Goal: Find specific page/section: Find specific page/section

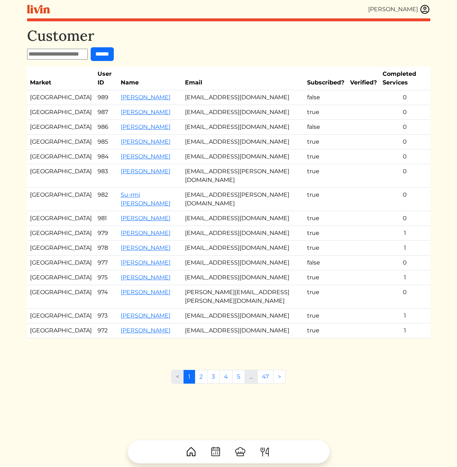
drag, startPoint x: 442, startPoint y: 51, endPoint x: 444, endPoint y: 134, distance: 83.1
click at [444, 133] on html "[PERSON_NAME] [PERSON_NAME] Log out Dashboard Services Upcoming Completed Reque…" at bounding box center [228, 233] width 457 height 467
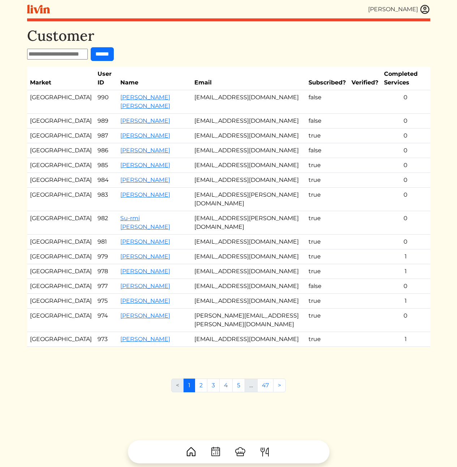
click at [244, 124] on td "[EMAIL_ADDRESS][DOMAIN_NAME]" at bounding box center [248, 121] width 114 height 15
click at [262, 119] on td "[EMAIL_ADDRESS][DOMAIN_NAME]" at bounding box center [248, 121] width 114 height 15
click at [229, 138] on td "candace_givens@att.net" at bounding box center [248, 136] width 114 height 15
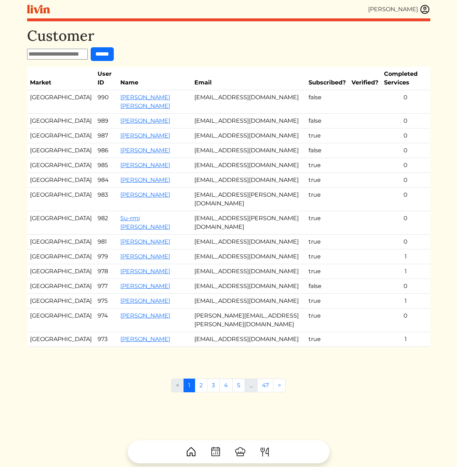
click at [117, 102] on td "[PERSON_NAME] [PERSON_NAME]" at bounding box center [154, 101] width 74 height 23
click at [120, 97] on link "[PERSON_NAME] [PERSON_NAME]" at bounding box center [145, 102] width 50 height 16
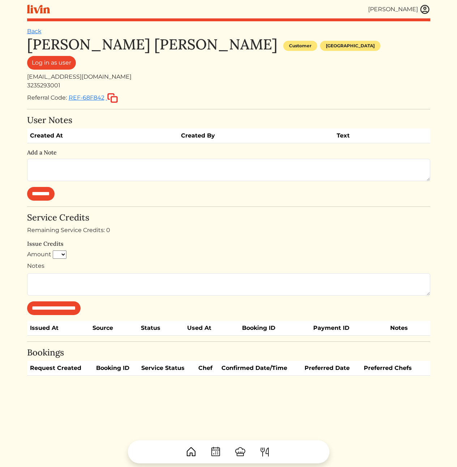
click at [54, 78] on div "[EMAIL_ADDRESS][DOMAIN_NAME]" at bounding box center [228, 77] width 403 height 9
click at [52, 78] on div "[EMAIL_ADDRESS][DOMAIN_NAME]" at bounding box center [228, 77] width 403 height 9
copy div "[EMAIL_ADDRESS][DOMAIN_NAME]"
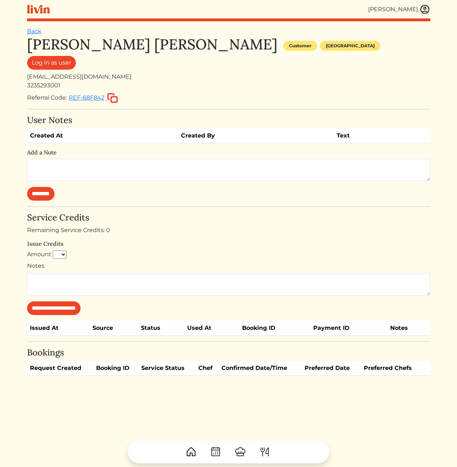
click at [334, 89] on div "3235293001" at bounding box center [228, 85] width 403 height 9
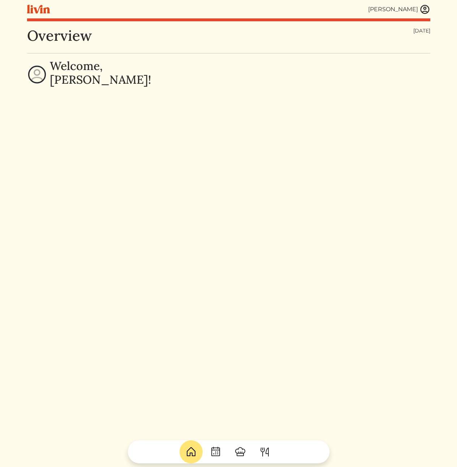
click at [425, 9] on img at bounding box center [424, 9] width 11 height 11
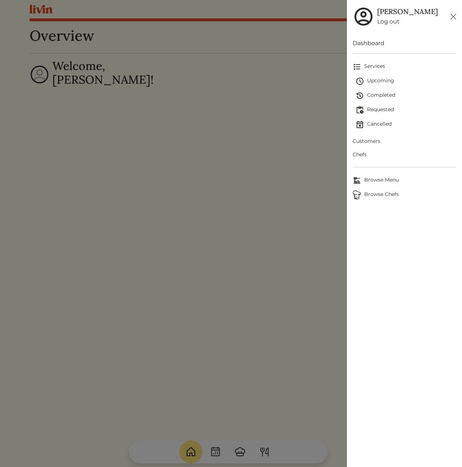
click at [371, 142] on span "Customers" at bounding box center [405, 142] width 104 height 8
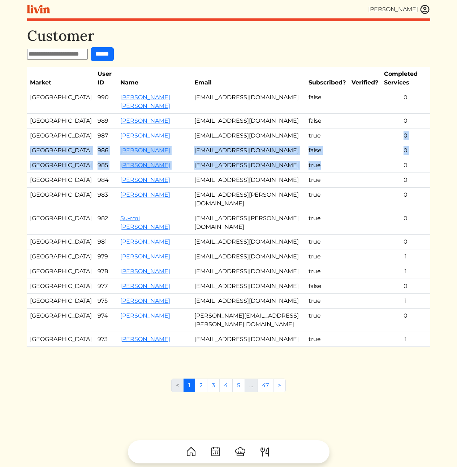
drag, startPoint x: 267, startPoint y: 97, endPoint x: 344, endPoint y: 203, distance: 130.8
click at [337, 199] on div "Customer ****** Market User ID Name Email Subscribed? Verified? Completed Servi…" at bounding box center [228, 194] width 403 height 334
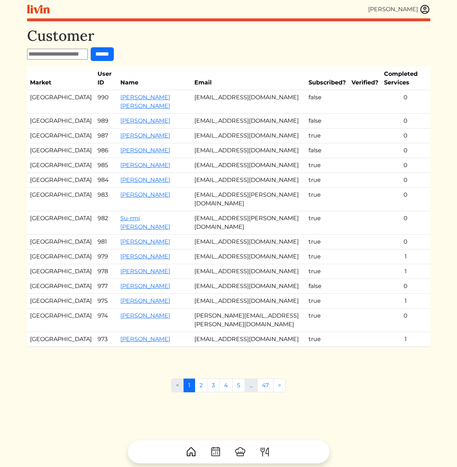
click at [430, 210] on div "[PERSON_NAME] [PERSON_NAME] Log out Dashboard Services Upcoming Completed Reque…" at bounding box center [229, 233] width 412 height 467
drag, startPoint x: 431, startPoint y: 212, endPoint x: 408, endPoint y: 78, distance: 136.7
click at [409, 83] on div "[PERSON_NAME] [PERSON_NAME] Log out Dashboard Services Upcoming Completed Reque…" at bounding box center [229, 233] width 412 height 467
click at [407, 77] on th "Completed Services" at bounding box center [405, 78] width 49 height 23
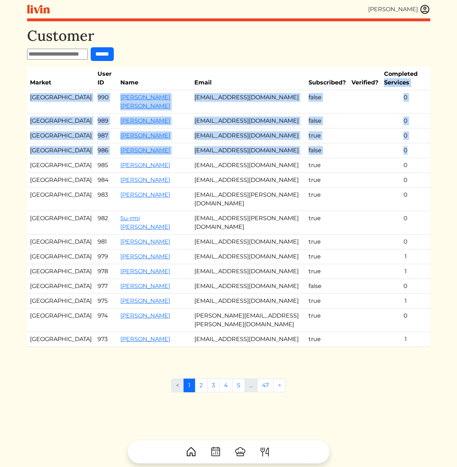
drag, startPoint x: 414, startPoint y: 114, endPoint x: 408, endPoint y: 174, distance: 59.8
click at [409, 172] on table "Market User ID Name Email Subscribed? Verified? Completed Services Los Angeles …" at bounding box center [228, 207] width 403 height 280
drag, startPoint x: 425, startPoint y: 191, endPoint x: 387, endPoint y: 69, distance: 128.5
click at [393, 77] on table "Market User ID Name Email Subscribed? Verified? Completed Services Los Angeles …" at bounding box center [228, 207] width 403 height 280
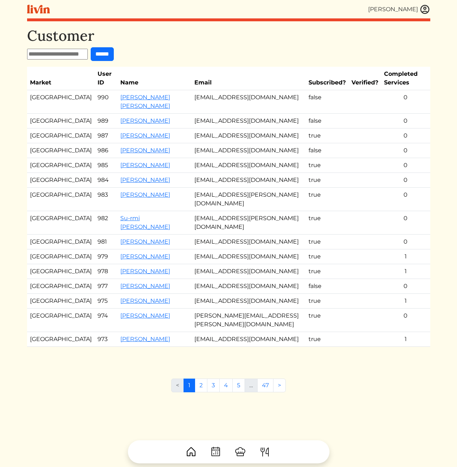
click at [237, 52] on form "******" at bounding box center [228, 54] width 403 height 14
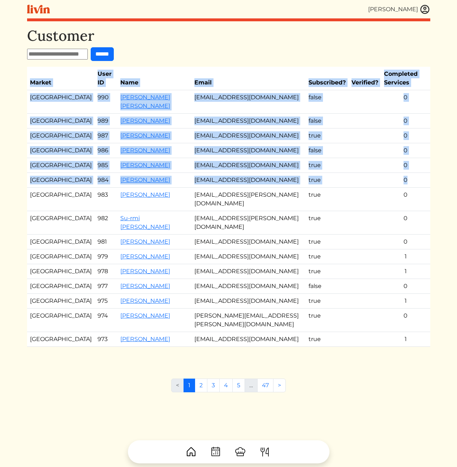
drag, startPoint x: 212, startPoint y: 46, endPoint x: 437, endPoint y: 219, distance: 283.5
click at [431, 216] on div "[PERSON_NAME] [PERSON_NAME] Log out Dashboard Services Upcoming Completed Reque…" at bounding box center [229, 233] width 412 height 467
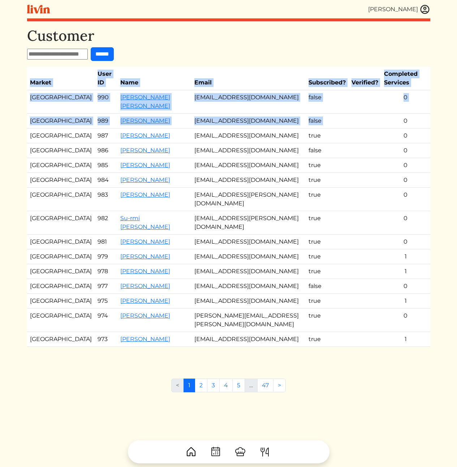
click at [397, 116] on html "[PERSON_NAME] [PERSON_NAME] Log out Dashboard Services Upcoming Completed Reque…" at bounding box center [228, 233] width 457 height 467
click at [447, 179] on html "[PERSON_NAME] [PERSON_NAME] Log out Dashboard Services Upcoming Completed Reque…" at bounding box center [228, 233] width 457 height 467
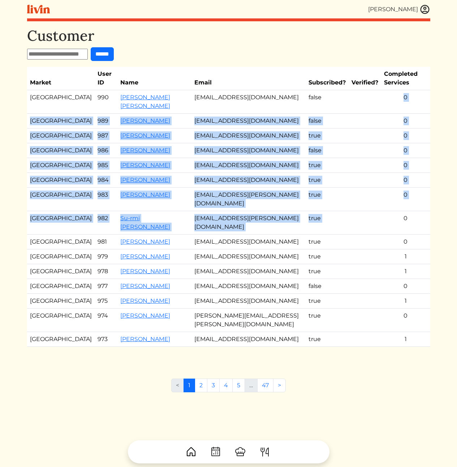
drag, startPoint x: 308, startPoint y: 102, endPoint x: 432, endPoint y: 277, distance: 214.5
click at [426, 272] on tbody "Los Angeles 990 [PERSON_NAME] [PERSON_NAME] [EMAIL_ADDRESS][DOMAIN_NAME] false …" at bounding box center [228, 218] width 403 height 257
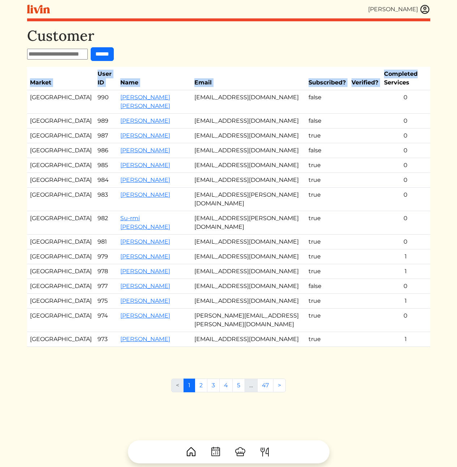
drag, startPoint x: 441, startPoint y: 285, endPoint x: 410, endPoint y: 72, distance: 215.2
click at [410, 72] on html "[PERSON_NAME] [PERSON_NAME] Log out Dashboard Services Upcoming Completed Reque…" at bounding box center [228, 233] width 457 height 467
drag, startPoint x: 410, startPoint y: 69, endPoint x: 412, endPoint y: 82, distance: 13.1
click at [412, 80] on th "Completed Services" at bounding box center [405, 78] width 49 height 23
drag, startPoint x: 412, startPoint y: 160, endPoint x: 442, endPoint y: 253, distance: 97.4
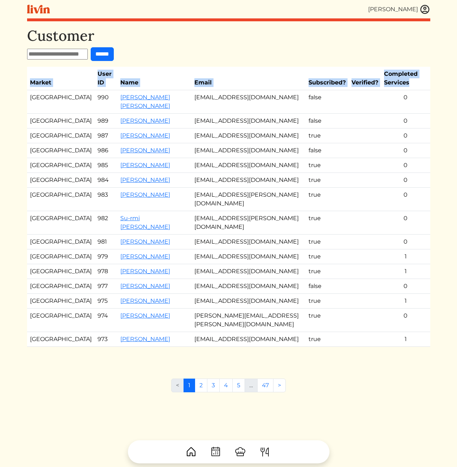
click at [440, 248] on html "[PERSON_NAME] [PERSON_NAME] Log out Dashboard Services Upcoming Completed Reque…" at bounding box center [228, 233] width 457 height 467
drag, startPoint x: 442, startPoint y: 253, endPoint x: 439, endPoint y: 248, distance: 5.8
click at [442, 253] on html "[PERSON_NAME] [PERSON_NAME] Log out Dashboard Services Upcoming Completed Reque…" at bounding box center [228, 233] width 457 height 467
drag, startPoint x: 436, startPoint y: 181, endPoint x: 430, endPoint y: 88, distance: 92.3
click at [431, 90] on html "[PERSON_NAME] [PERSON_NAME] Log out Dashboard Services Upcoming Completed Reque…" at bounding box center [228, 233] width 457 height 467
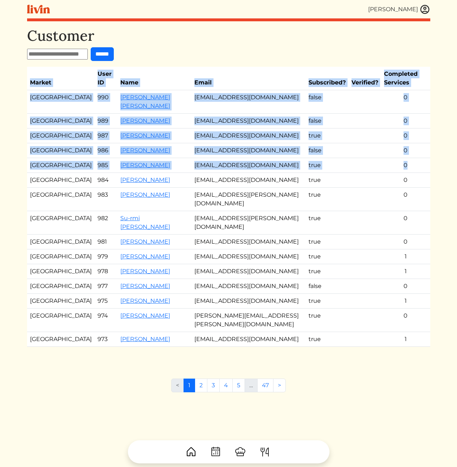
drag, startPoint x: 430, startPoint y: 88, endPoint x: 419, endPoint y: 207, distance: 119.3
click at [416, 199] on div "[PERSON_NAME] [PERSON_NAME] Log out Dashboard Services Upcoming Completed Reque…" at bounding box center [229, 233] width 412 height 467
click at [433, 228] on div "[PERSON_NAME] [PERSON_NAME] Log out Dashboard Services Upcoming Completed Reque…" at bounding box center [229, 233] width 412 height 467
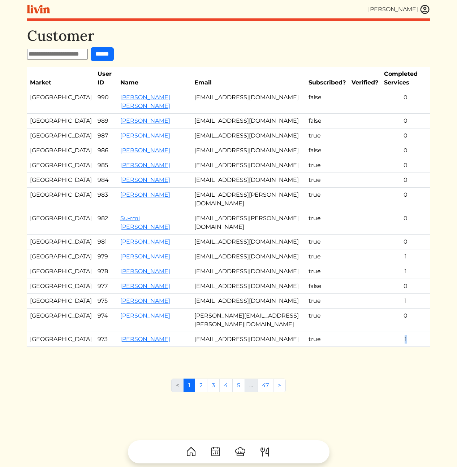
drag, startPoint x: 433, startPoint y: 228, endPoint x: 394, endPoint y: 70, distance: 163.4
click at [397, 63] on div "[PERSON_NAME] [PERSON_NAME] Log out Dashboard Services Upcoming Completed Reque…" at bounding box center [229, 233] width 412 height 467
click at [393, 83] on th "Completed Services" at bounding box center [405, 78] width 49 height 23
